Goal: Use online tool/utility: Utilize a website feature to perform a specific function

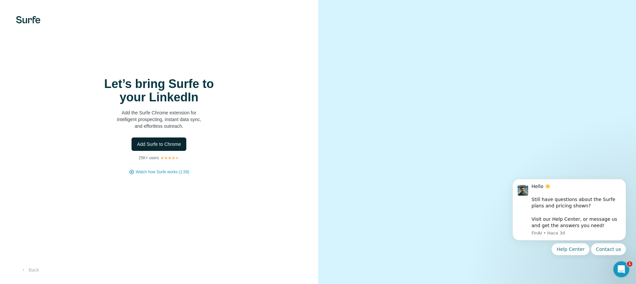
click at [154, 147] on span "Add Surfe to Chrome" at bounding box center [159, 144] width 44 height 7
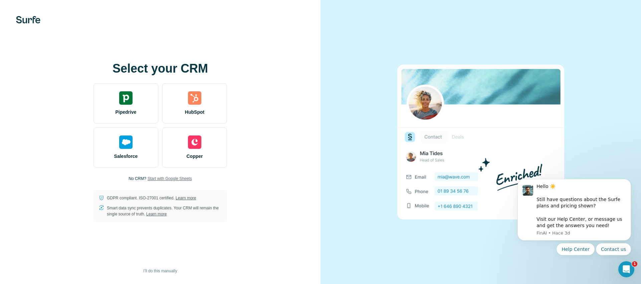
click at [170, 180] on span "Start with Google Sheets" at bounding box center [170, 178] width 44 height 6
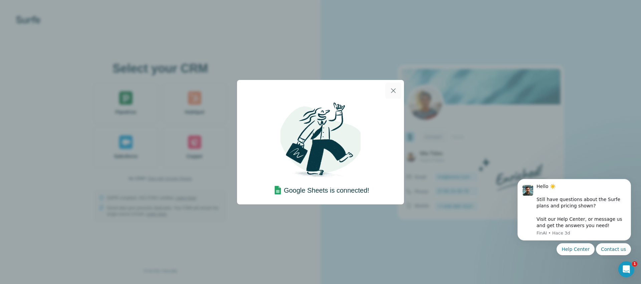
click at [397, 92] on icon "button" at bounding box center [394, 91] width 8 height 8
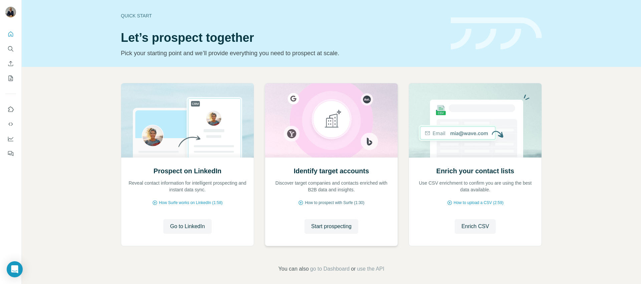
click at [334, 203] on span "How to prospect with Surfe (1:30)" at bounding box center [334, 202] width 59 height 6
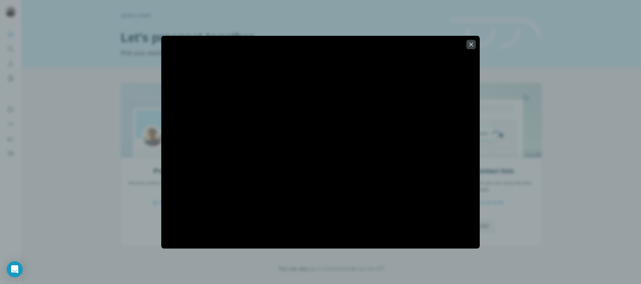
click at [334, 202] on div at bounding box center [320, 141] width 319 height 199
click at [504, 97] on div at bounding box center [320, 142] width 641 height 284
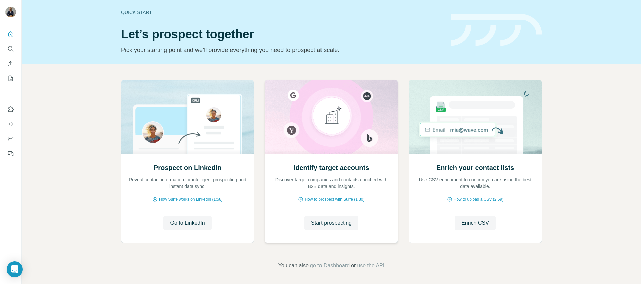
scroll to position [5, 0]
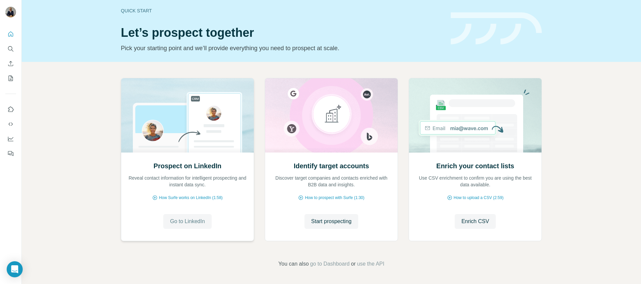
click at [195, 224] on span "Go to LinkedIn" at bounding box center [187, 221] width 35 height 8
click at [333, 104] on img at bounding box center [331, 115] width 133 height 74
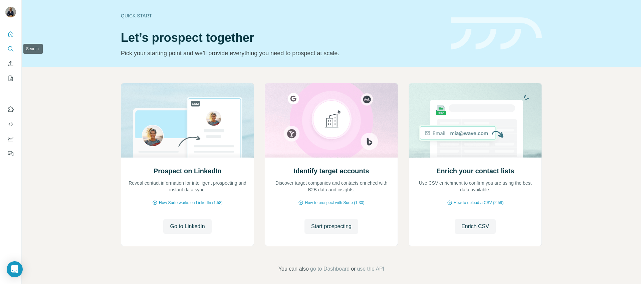
click at [11, 51] on icon "Search" at bounding box center [10, 48] width 7 height 7
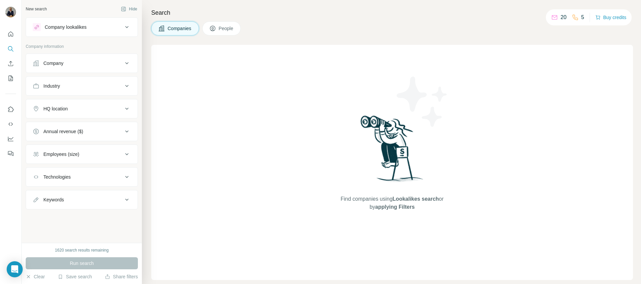
click at [71, 28] on div "Company lookalikes" at bounding box center [66, 27] width 42 height 7
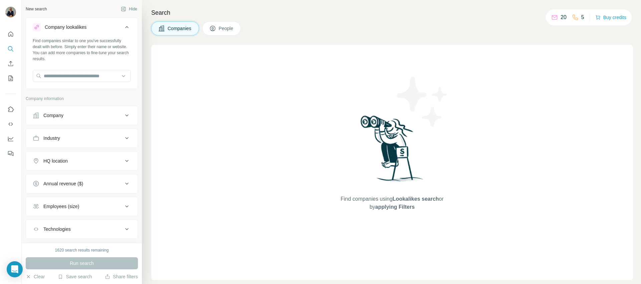
click at [118, 16] on div "New search Hide Company lookalikes Find companies similar to one you've success…" at bounding box center [82, 121] width 120 height 243
click at [241, 30] on div "Companies People" at bounding box center [196, 28] width 90 height 14
click at [85, 79] on input "text" at bounding box center [82, 76] width 98 height 12
paste input "**********"
type input "**********"
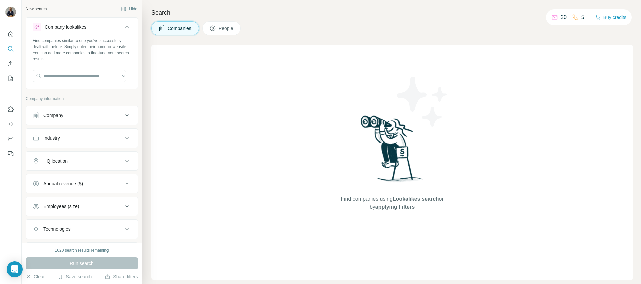
click at [196, 95] on div "Find companies using Lookalikes search or by applying Filters" at bounding box center [392, 162] width 482 height 235
click at [9, 110] on icon "Use Surfe on LinkedIn" at bounding box center [11, 108] width 6 height 5
